Goal: Task Accomplishment & Management: Use online tool/utility

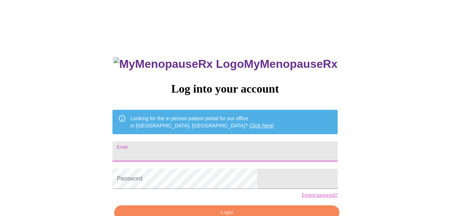
click at [230, 156] on input "Email" at bounding box center [224, 151] width 225 height 20
type input "[EMAIL_ADDRESS][DOMAIN_NAME]"
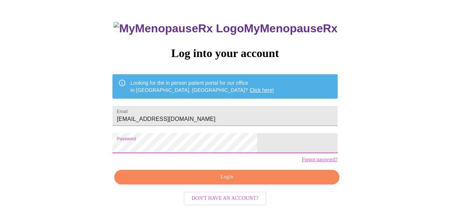
scroll to position [40, 0]
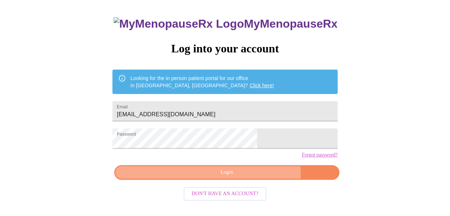
click at [248, 177] on span "Login" at bounding box center [226, 172] width 208 height 9
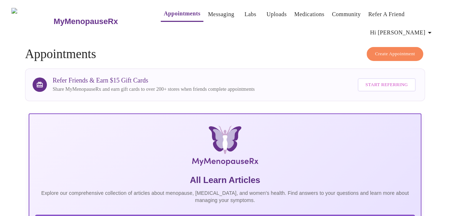
click at [245, 14] on link "Labs" at bounding box center [251, 14] width 12 height 10
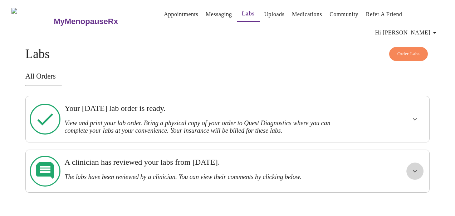
click at [415, 167] on icon "show more" at bounding box center [415, 171] width 9 height 9
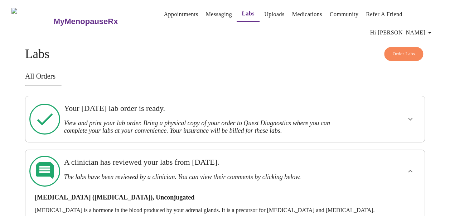
click at [307, 54] on div "Order Labs Labs All Orders Your [DATE] lab order is ready. View and print your …" at bounding box center [225, 160] width 400 height 226
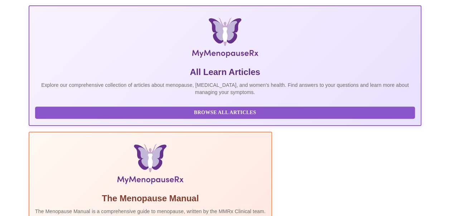
scroll to position [215, 0]
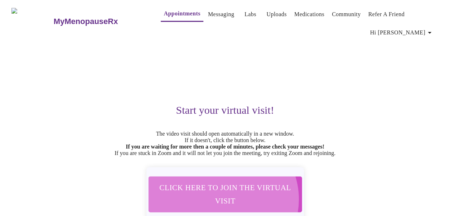
click at [221, 194] on span "Click here to join the virtual visit" at bounding box center [225, 194] width 135 height 26
